Goal: Information Seeking & Learning: Learn about a topic

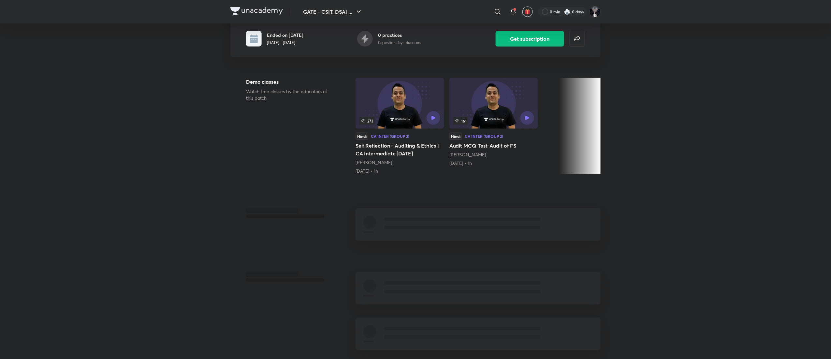
scroll to position [121, 0]
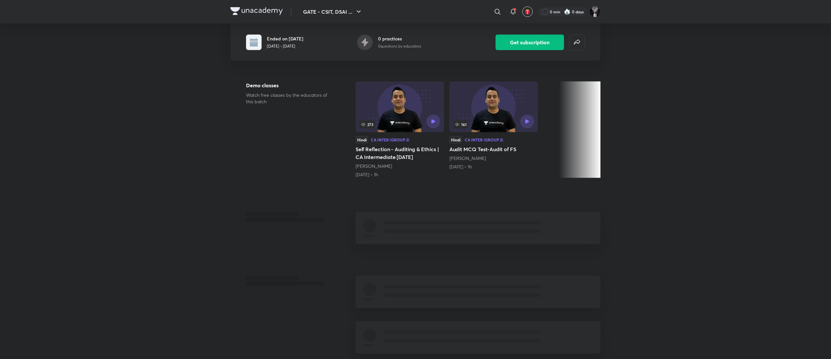
click at [404, 148] on h5 "Self Reflection - Auditing & Ethics | CA Intermediate [DATE]" at bounding box center [400, 153] width 89 height 16
